Goal: Check status

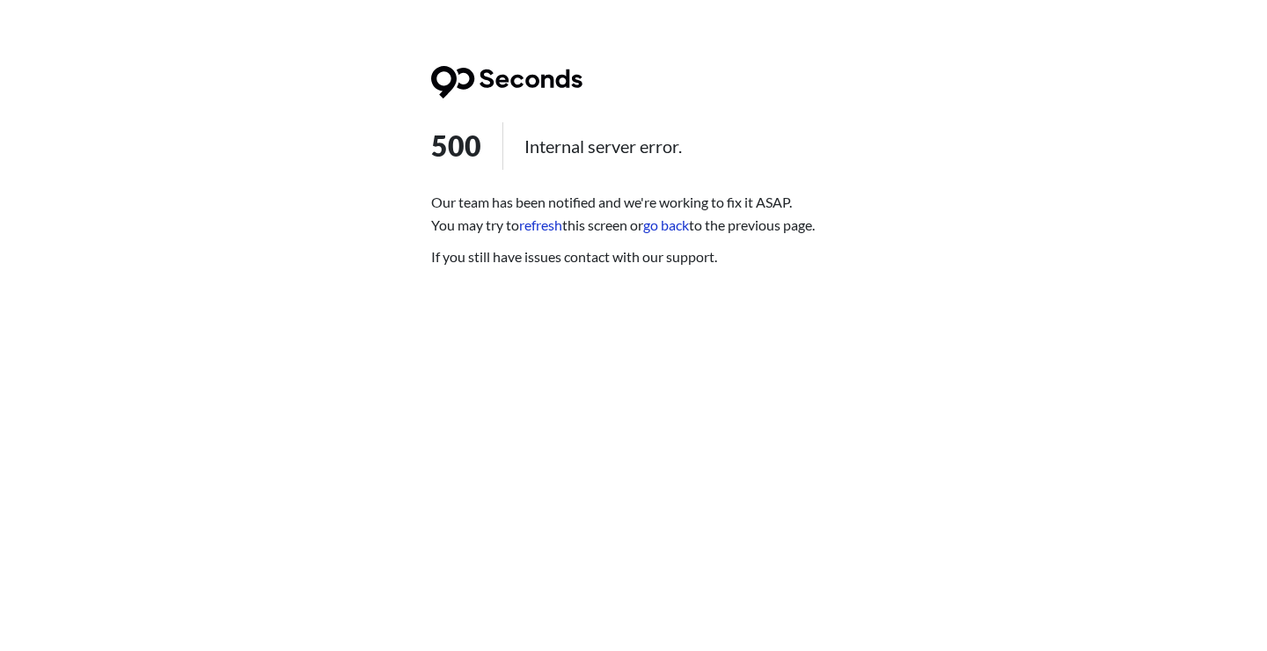
click at [550, 230] on link "refresh" at bounding box center [540, 224] width 43 height 17
